Goal: Information Seeking & Learning: Learn about a topic

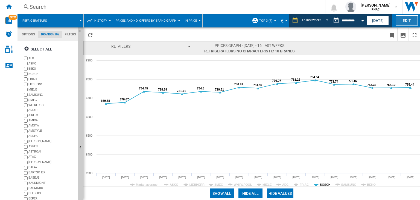
click at [401, 19] on button "Edit" at bounding box center [407, 20] width 22 height 10
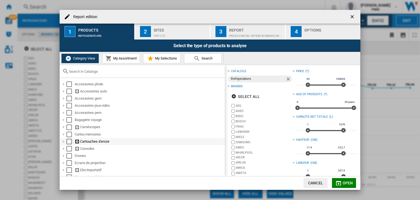
scroll to position [109, 0]
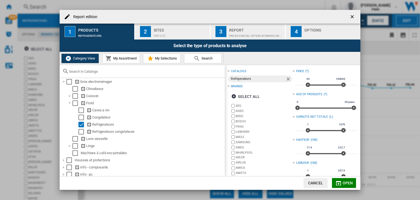
click at [382, 93] on div "Report edition 1 Products Refrigerateurs 2 Sites top 3 (7) 3 Report Prices and …" at bounding box center [210, 99] width 420 height 199
click at [68, 147] on div "Report edition ..." at bounding box center [69, 145] width 5 height 5
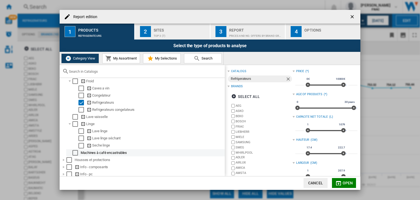
scroll to position [153, 0]
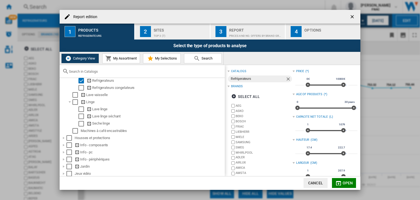
click at [376, 106] on div "Report edition 1 Products Refrigerateurs 2 Sites top 3 (7) 3 Report Prices and …" at bounding box center [210, 99] width 420 height 199
click at [351, 15] on ng-md-icon "getI18NText('BUTTONS.CLOSE_DIALOG')" at bounding box center [353, 17] width 7 height 7
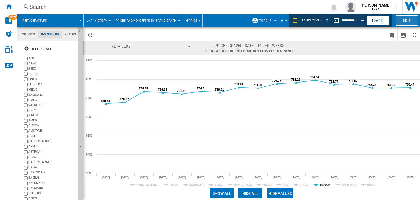
click at [409, 19] on button "Edit" at bounding box center [407, 20] width 22 height 10
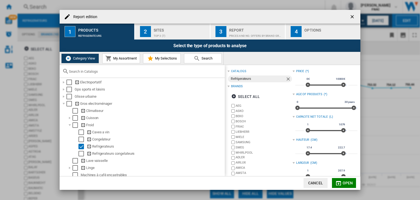
scroll to position [131, 0]
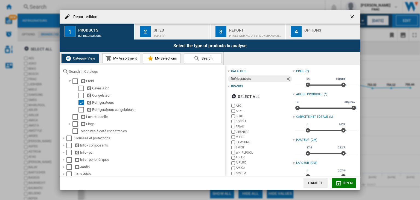
click at [400, 143] on div "Report edition 1 Products Refrigerateurs 2 Sites top 3 (7) 3 Report Prices and …" at bounding box center [210, 99] width 420 height 199
click at [354, 18] on ng-md-icon "getI18NText('BUTTONS.CLOSE_DIALOG')" at bounding box center [353, 17] width 7 height 7
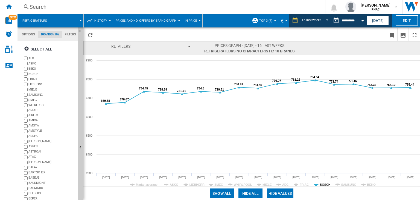
click at [156, 20] on span "Prices and No. offers by brand graph" at bounding box center [146, 21] width 61 height 4
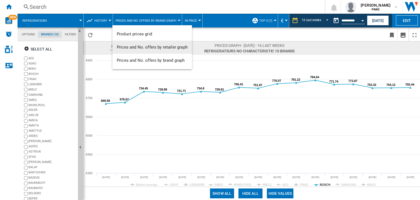
click at [168, 47] on span "Prices and No. offers by retailer graph" at bounding box center [152, 47] width 71 height 5
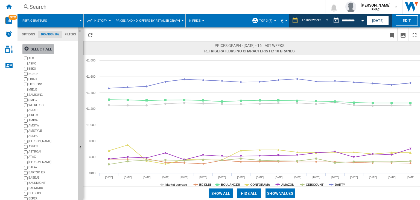
click at [42, 48] on div "Select all" at bounding box center [38, 49] width 28 height 10
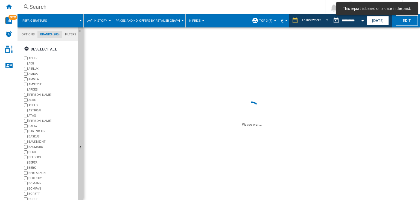
click at [90, 31] on button "Reload" at bounding box center [90, 34] width 11 height 13
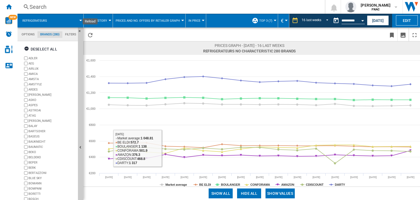
click at [100, 22] on span "History" at bounding box center [100, 21] width 13 height 4
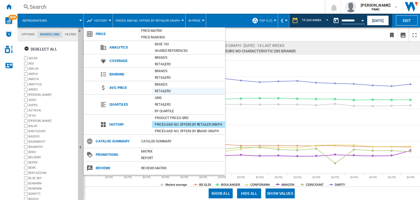
click at [162, 90] on div "Retailers" at bounding box center [188, 90] width 73 height 5
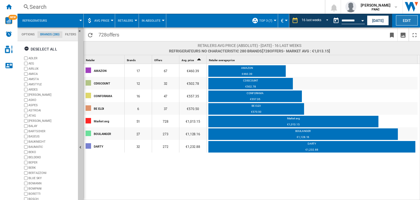
click at [410, 18] on button "Edit" at bounding box center [407, 20] width 22 height 10
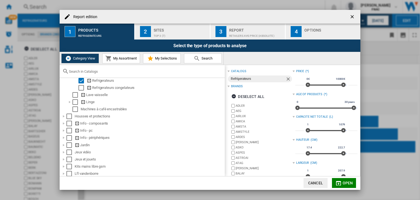
scroll to position [109, 0]
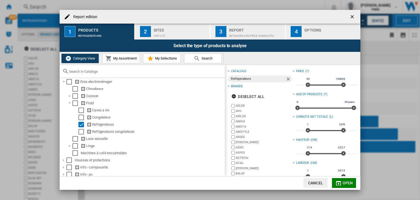
click at [352, 15] on ng-md-icon "getI18NText('BUTTONS.CLOSE_DIALOG')" at bounding box center [353, 17] width 7 height 7
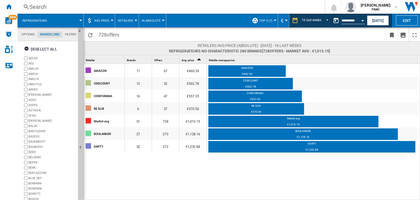
click at [101, 19] on span "AVG Price" at bounding box center [101, 21] width 15 height 4
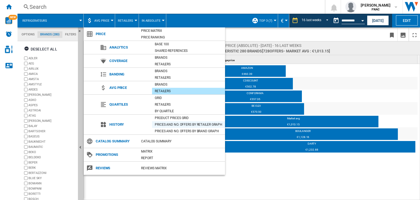
click at [188, 124] on div "Prices and No. offers by retailer graph" at bounding box center [188, 124] width 73 height 5
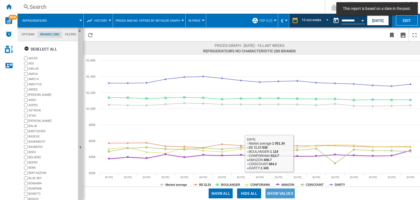
click at [281, 193] on button "Show values" at bounding box center [280, 193] width 29 height 10
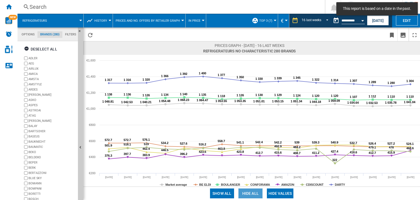
click at [252, 192] on button "Hide all" at bounding box center [251, 193] width 24 height 10
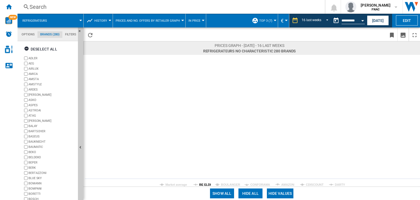
click at [205, 184] on tspan "BE ELDI" at bounding box center [206, 184] width 12 height 3
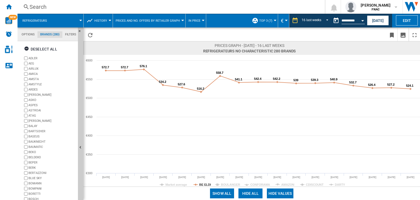
click at [220, 184] on rect at bounding box center [251, 120] width 337 height 131
click at [227, 184] on tspan "BOULANGER" at bounding box center [230, 184] width 19 height 3
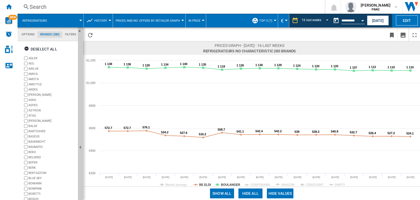
click at [255, 186] on tspan "CONFORAMA" at bounding box center [261, 184] width 20 height 3
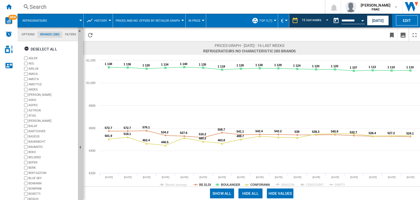
click at [257, 184] on tspan "CONFORAMA" at bounding box center [261, 184] width 20 height 3
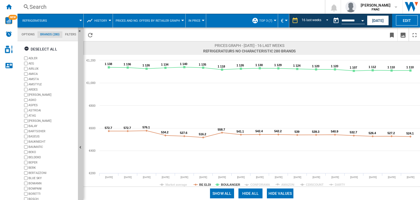
click at [257, 184] on tspan "CONFORAMA" at bounding box center [261, 184] width 20 height 3
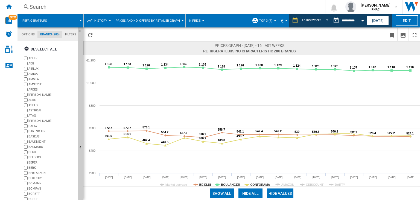
click at [257, 184] on tspan "CONFORAMA" at bounding box center [261, 184] width 20 height 3
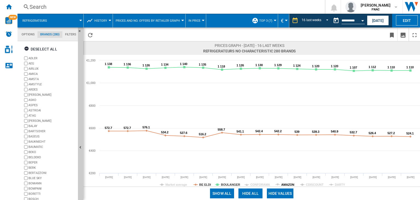
click at [284, 184] on tspan "AMAZON" at bounding box center [288, 184] width 13 height 3
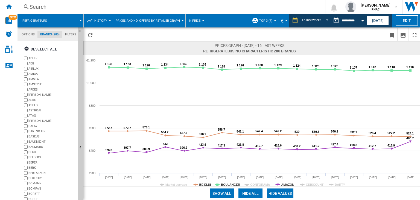
click at [284, 184] on tspan "AMAZON" at bounding box center [288, 184] width 13 height 3
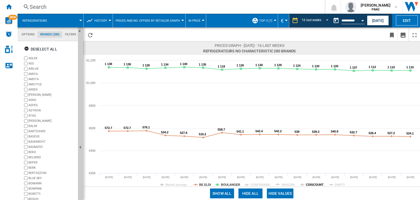
click at [309, 183] on tspan "CDISCOUNT" at bounding box center [315, 184] width 18 height 3
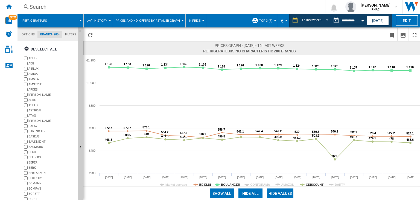
click at [309, 183] on tspan "CDISCOUNT" at bounding box center [315, 184] width 18 height 3
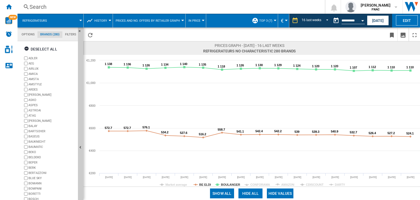
click at [337, 183] on tspan "DARTY" at bounding box center [340, 184] width 10 height 3
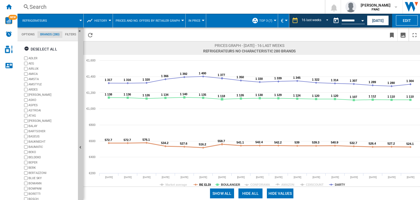
click at [202, 183] on tspan "BE ELDI" at bounding box center [206, 184] width 12 height 3
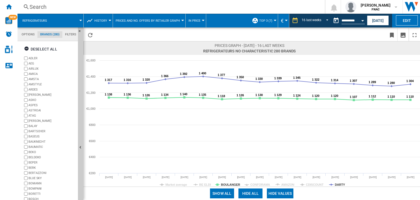
click at [221, 183] on rect at bounding box center [251, 120] width 337 height 131
click at [257, 184] on tspan "CONFORAMA" at bounding box center [261, 184] width 20 height 3
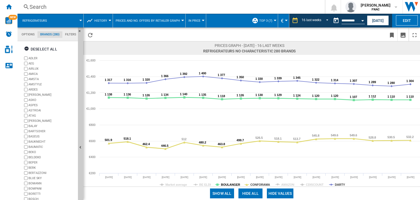
click at [230, 185] on tspan "BOULANGER" at bounding box center [230, 184] width 19 height 3
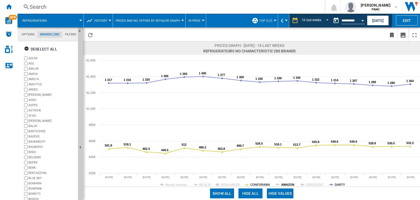
click at [284, 184] on tspan "AMAZON" at bounding box center [288, 184] width 13 height 3
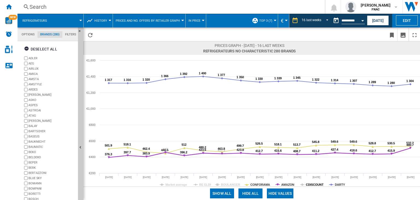
click at [308, 184] on tspan "CDISCOUNT" at bounding box center [315, 184] width 18 height 3
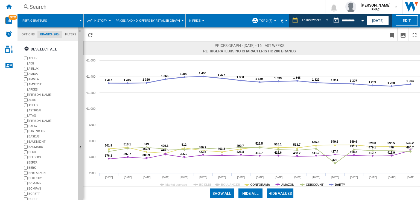
click at [337, 184] on tspan "DARTY" at bounding box center [340, 184] width 10 height 3
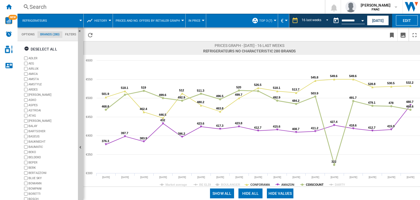
click at [312, 184] on tspan "CDISCOUNT" at bounding box center [315, 184] width 18 height 3
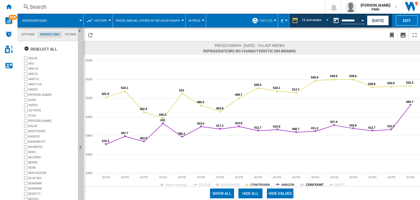
click at [316, 184] on tspan "CDISCOUNT" at bounding box center [315, 184] width 18 height 3
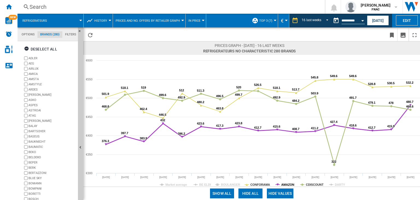
drag, startPoint x: 287, startPoint y: 184, endPoint x: 277, endPoint y: 184, distance: 9.6
click at [286, 184] on tspan "AMAZON" at bounding box center [288, 184] width 13 height 3
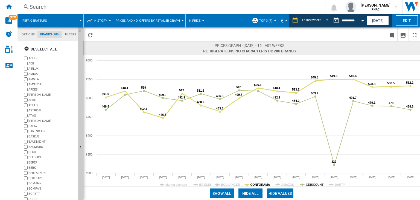
click at [265, 183] on tspan "CONFORAMA" at bounding box center [261, 184] width 20 height 3
